Goal: Task Accomplishment & Management: Manage account settings

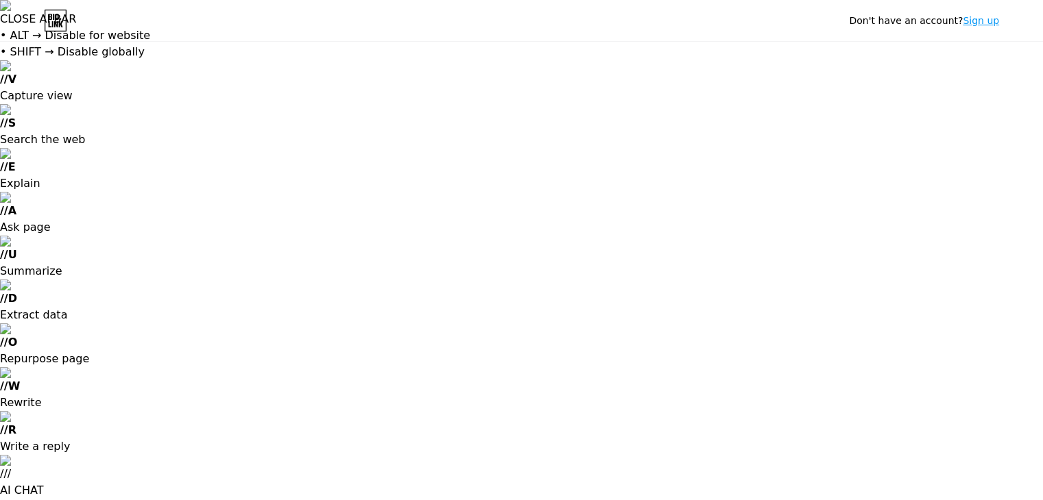
type input "[EMAIL_ADDRESS][DOMAIN_NAME]"
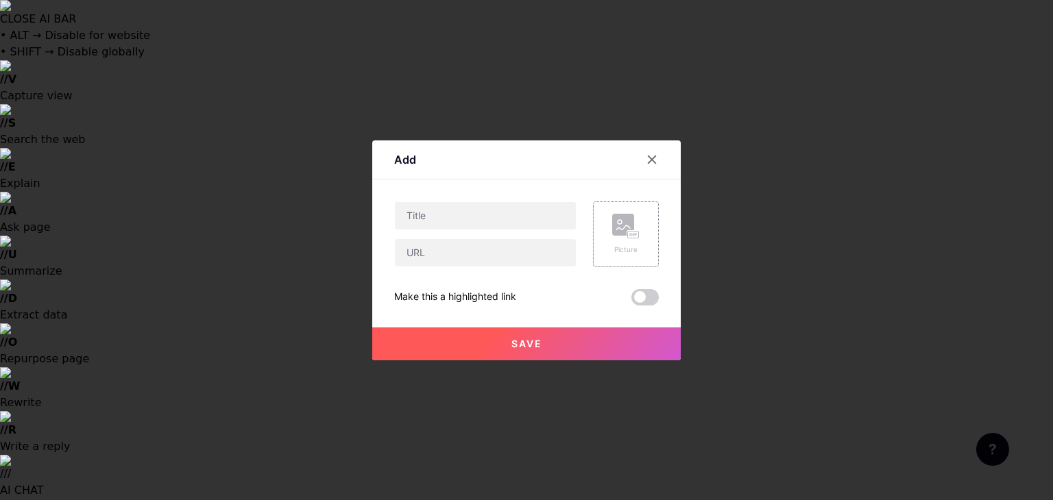
click at [627, 228] on rect at bounding box center [623, 225] width 22 height 22
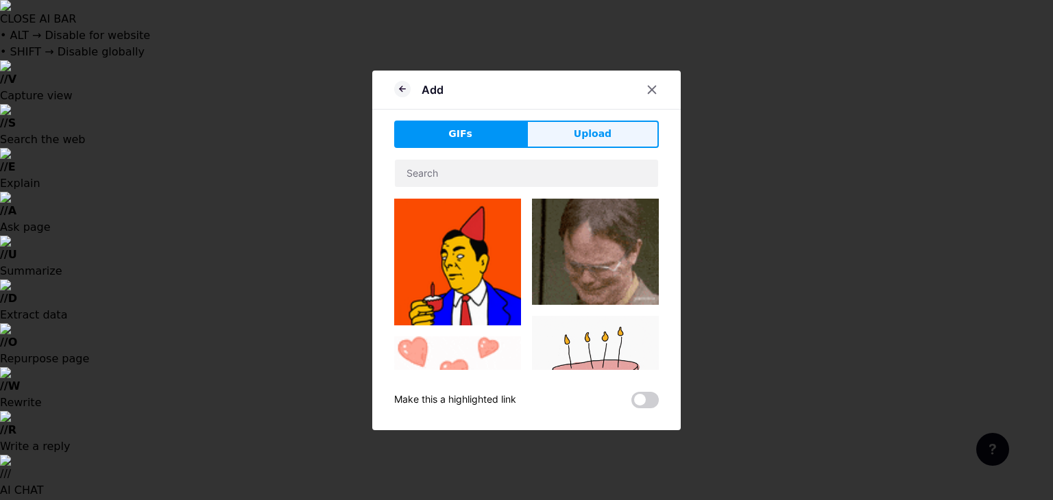
click at [596, 142] on button "Upload" at bounding box center [592, 134] width 132 height 27
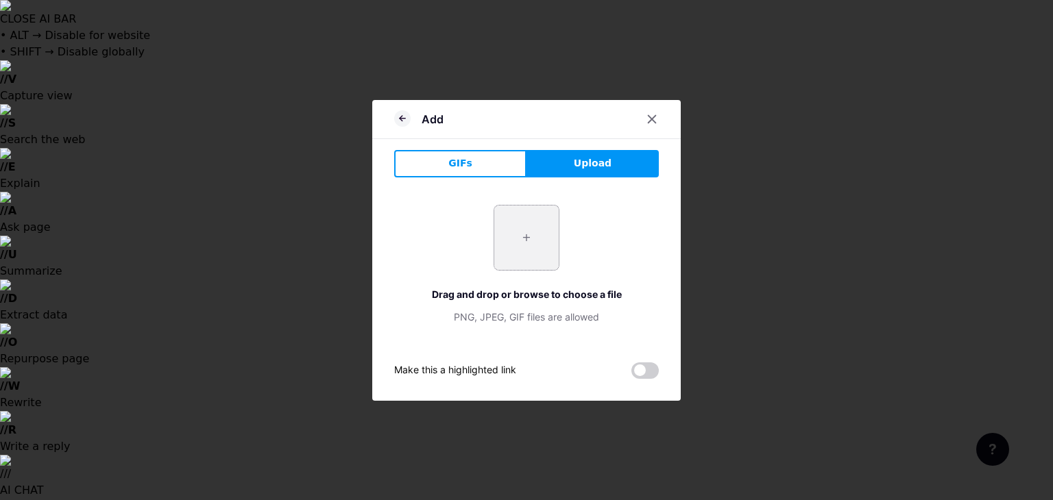
click at [531, 237] on input "file" at bounding box center [526, 238] width 64 height 64
type input "C:\fakepath\istockphoto-1249504496-612x612.jpg"
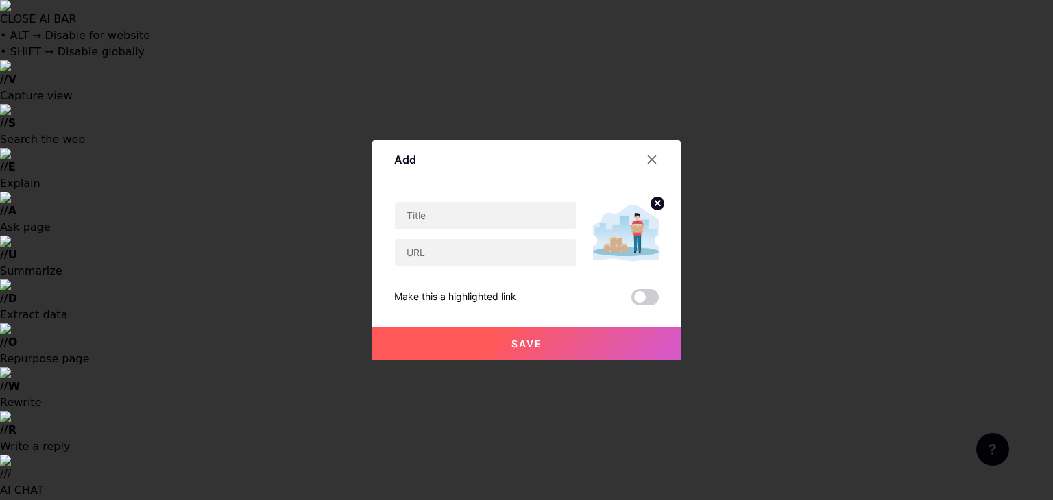
click at [650, 199] on circle at bounding box center [657, 203] width 15 height 15
click at [635, 229] on div "Picture" at bounding box center [626, 235] width 66 height 66
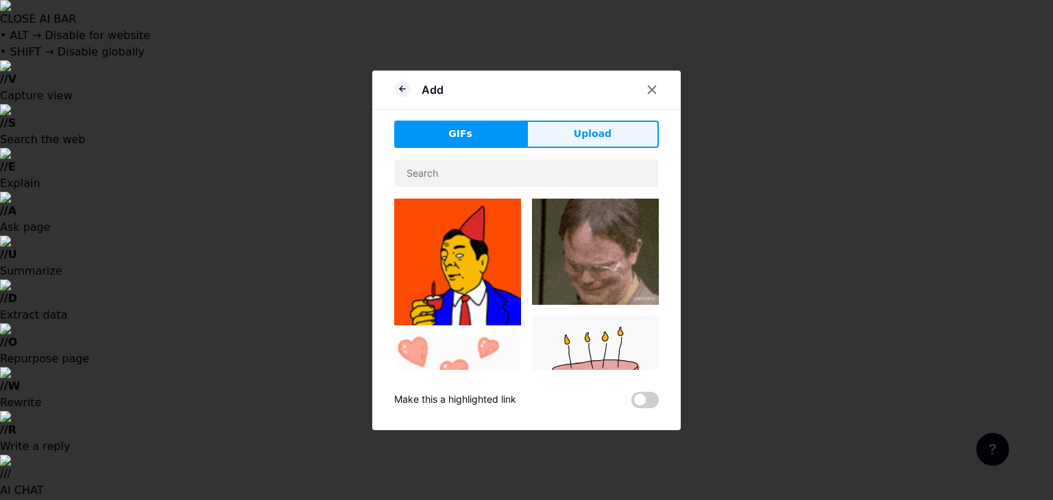
click at [574, 138] on span "Upload" at bounding box center [593, 134] width 38 height 14
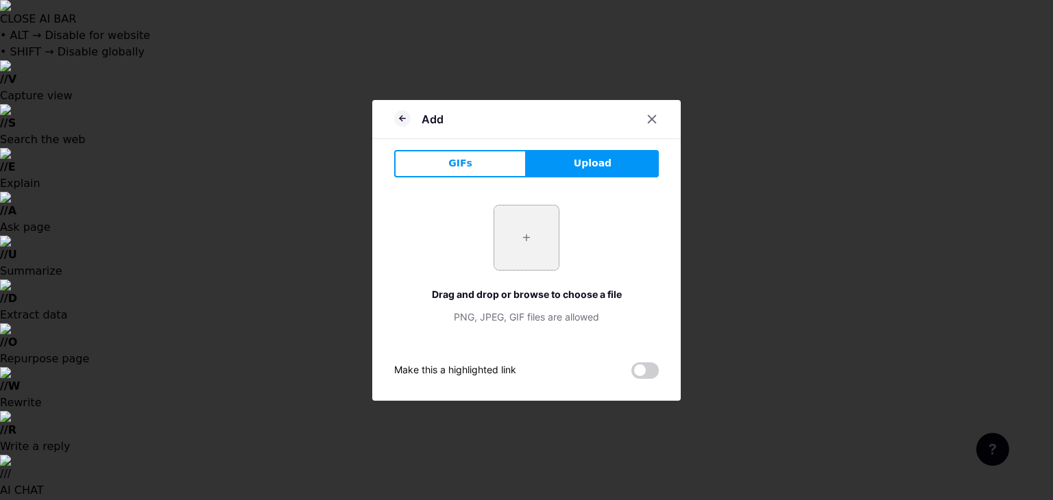
click at [516, 223] on input "file" at bounding box center [526, 238] width 64 height 64
type input "C:\fakepath\delivery-boy-and-person-vector.jpg"
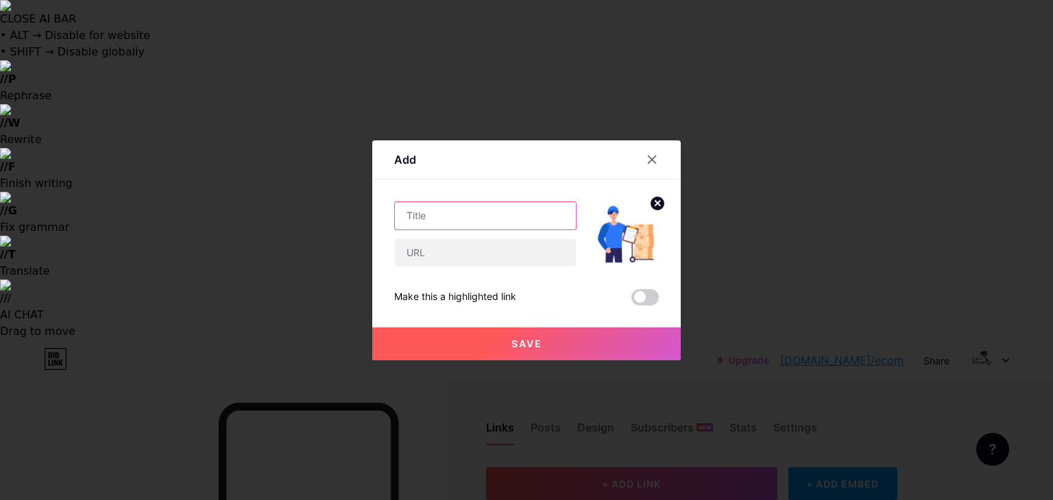
click at [444, 214] on input "text" at bounding box center [485, 215] width 181 height 27
type input "Best Dropshipping Supplier"
click at [504, 245] on input "text" at bounding box center [485, 252] width 181 height 27
paste input "[URL][DOMAIN_NAME]"
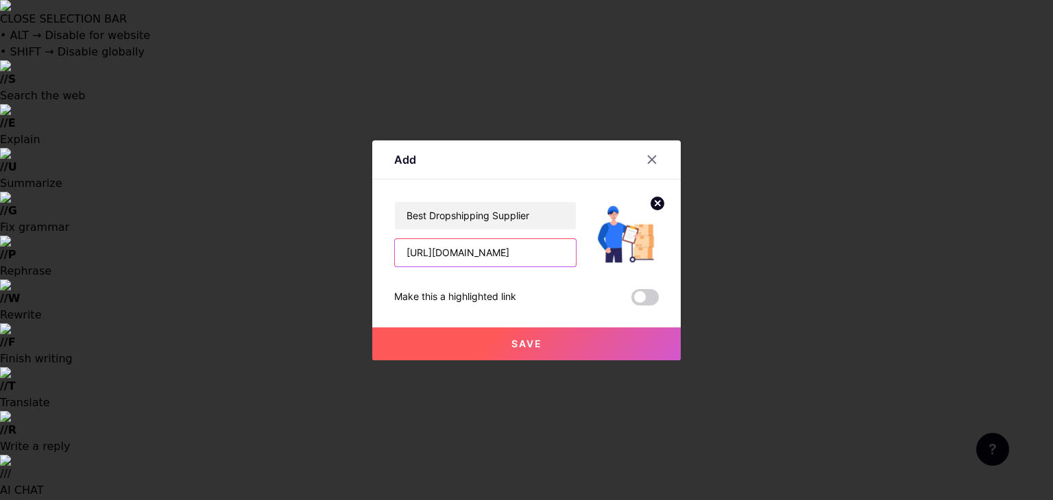
drag, startPoint x: 483, startPoint y: 256, endPoint x: 353, endPoint y: 270, distance: 131.0
click at [353, 270] on div "Add Content YouTube Play YouTube video without leaving your page. ADD Vimeo Pla…" at bounding box center [526, 250] width 1053 height 500
type input "[URL][DOMAIN_NAME]"
click at [542, 287] on div "Best Dropshipping Supplier [URL][DOMAIN_NAME] Make this a highlighted link Save" at bounding box center [526, 254] width 265 height 104
click at [518, 350] on button "Save" at bounding box center [526, 344] width 308 height 33
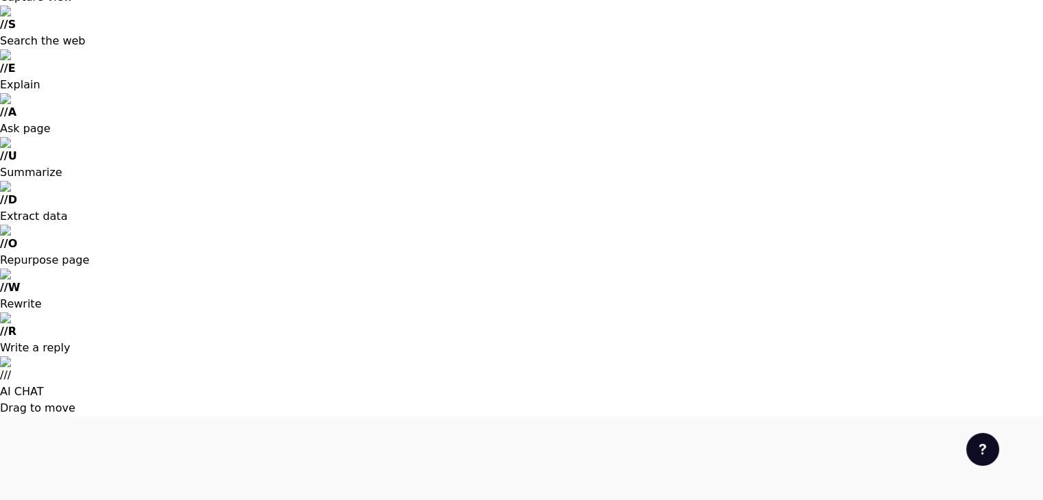
scroll to position [140, 0]
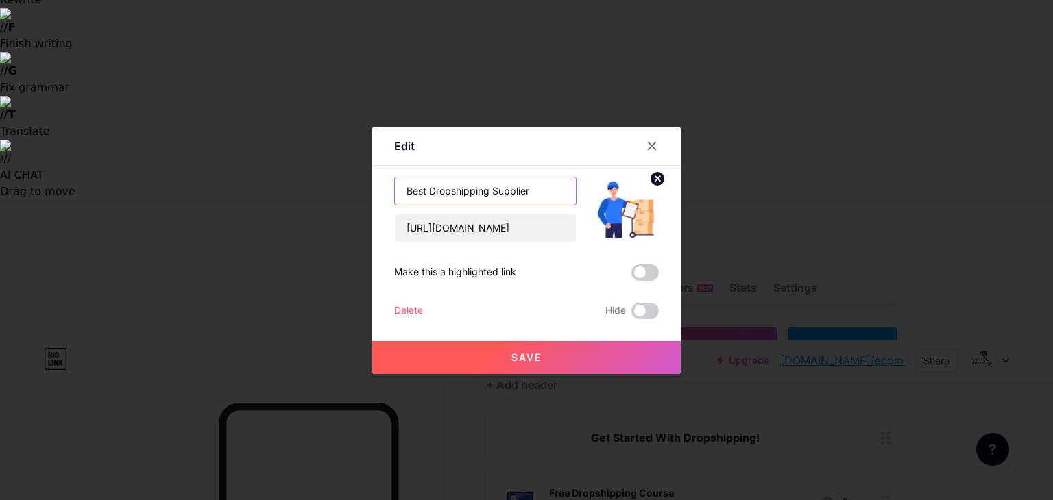
click at [466, 188] on input "Best Dropshipping Supplier" at bounding box center [485, 191] width 181 height 27
type input "Best Private Supplier"
click at [531, 365] on button "Save" at bounding box center [526, 357] width 308 height 33
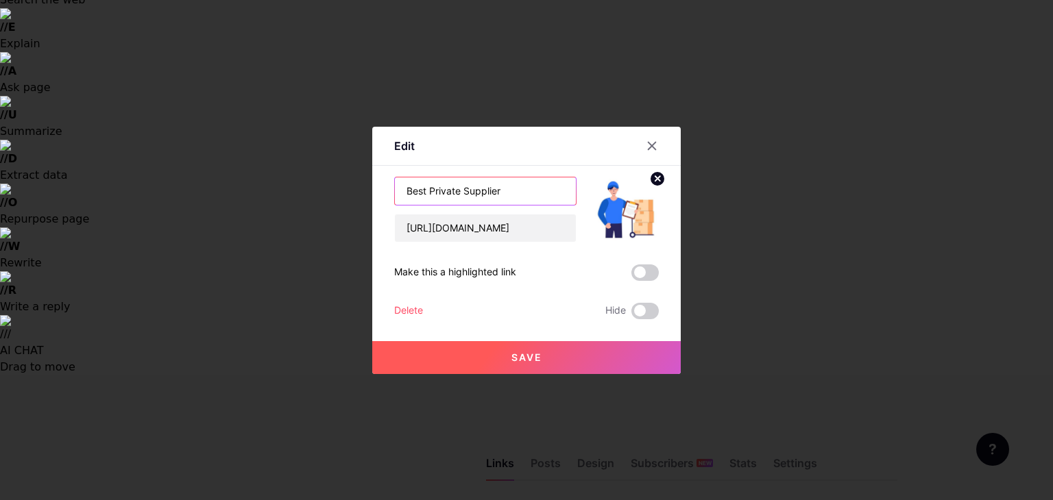
click at [430, 188] on input "Best Private Supplier" at bounding box center [485, 191] width 181 height 27
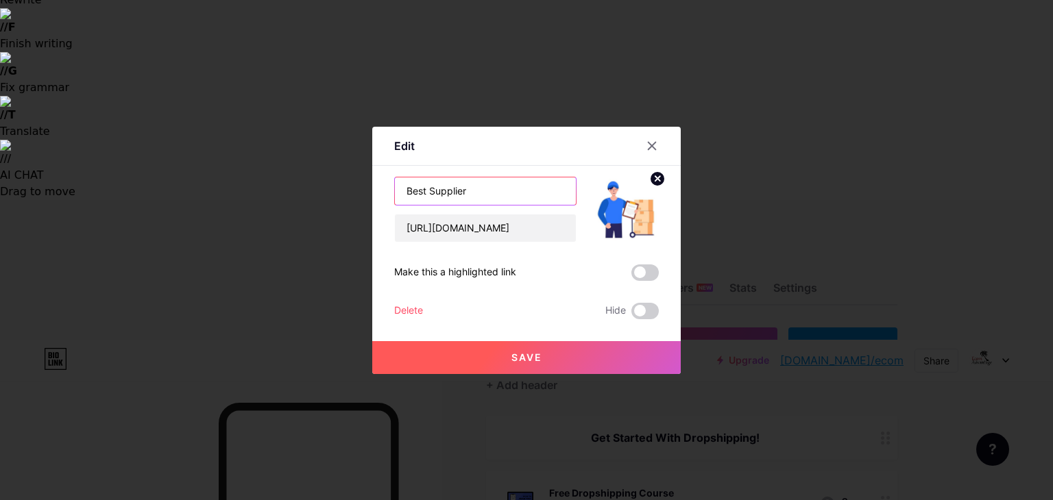
type input "Best Supplier"
click at [591, 357] on button "Save" at bounding box center [526, 357] width 308 height 33
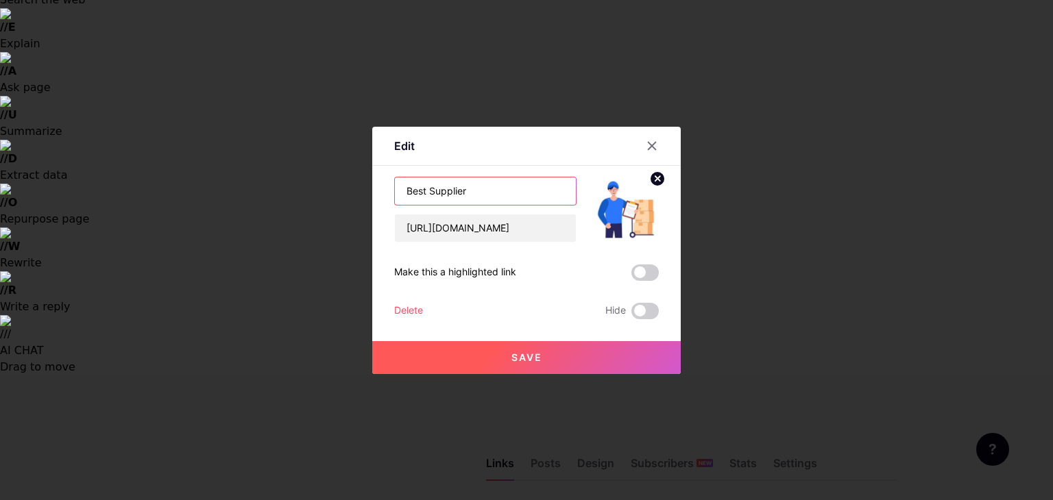
click at [403, 192] on input "Best Supplier" at bounding box center [485, 191] width 181 height 27
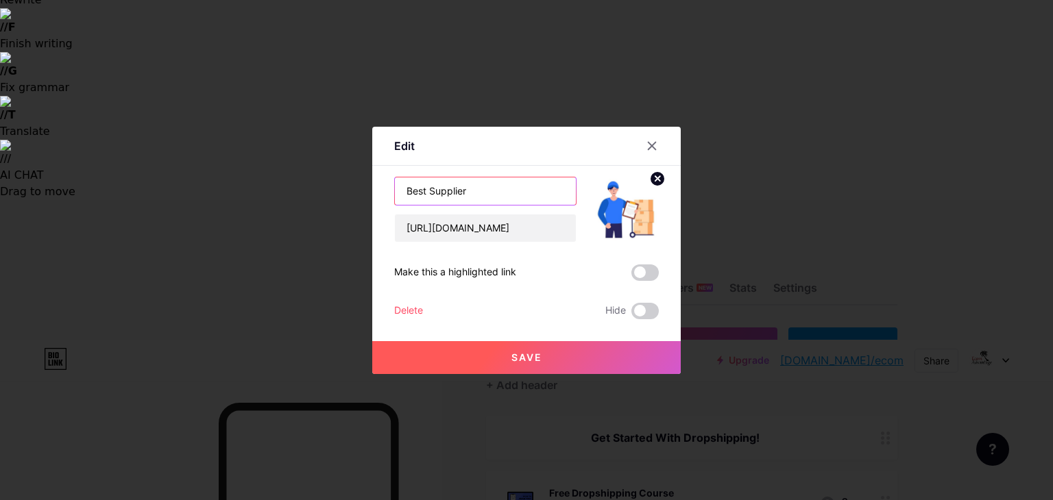
click at [407, 190] on input "Best Supplier" at bounding box center [485, 191] width 181 height 27
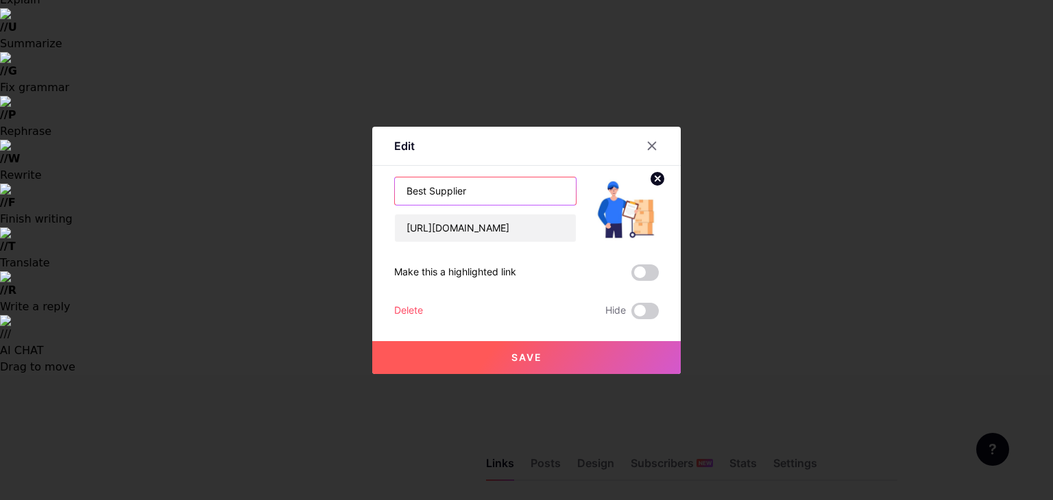
click at [407, 190] on input "Best Supplier" at bounding box center [485, 191] width 181 height 27
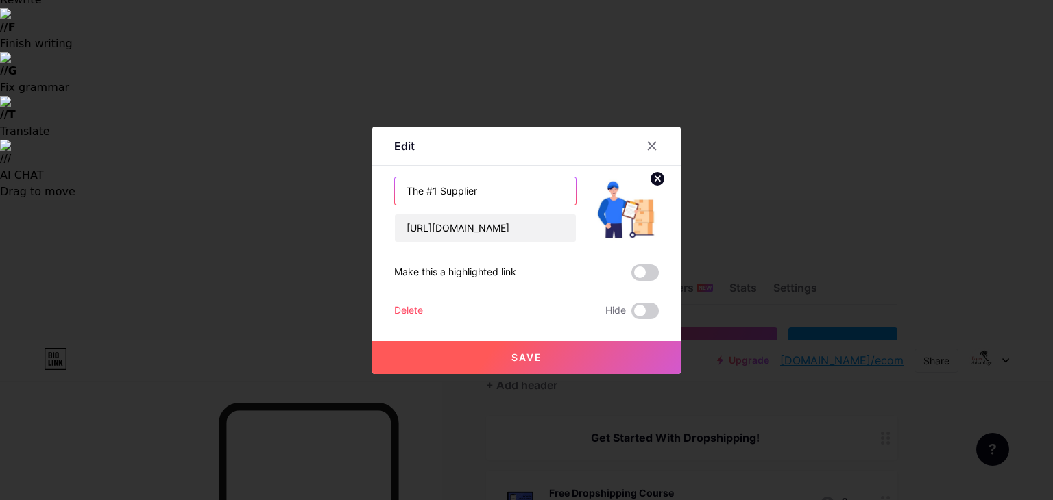
type input "The #1 Supplier"
click at [520, 360] on span "Save" at bounding box center [526, 358] width 31 height 12
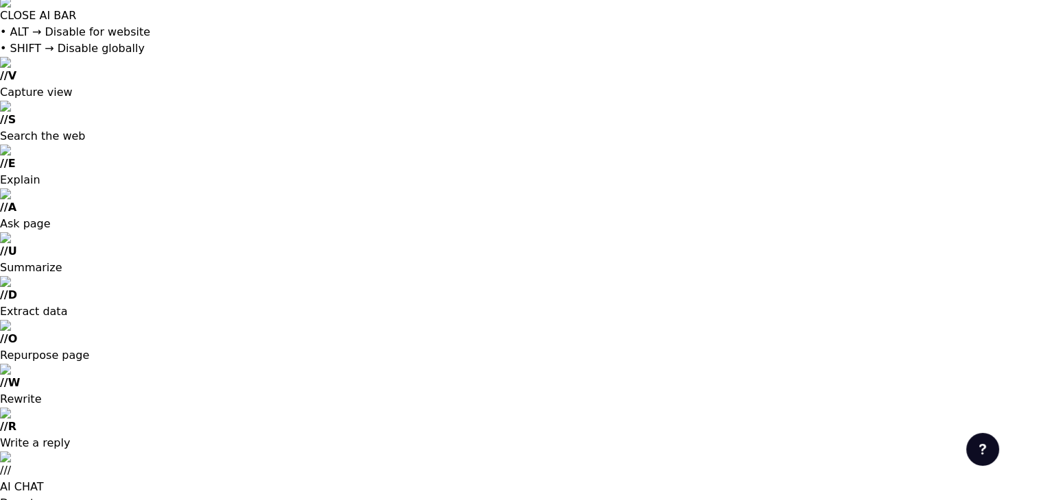
scroll to position [3, 0]
